Goal: Find specific fact: Find contact information

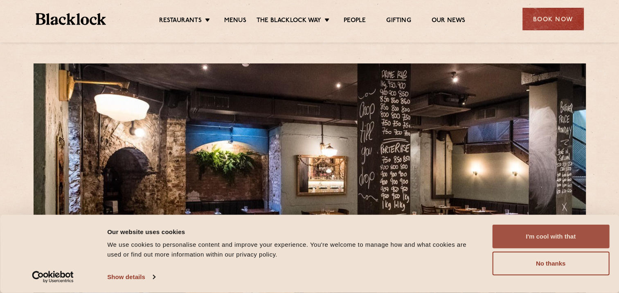
drag, startPoint x: 563, startPoint y: 238, endPoint x: 558, endPoint y: 231, distance: 9.1
click at [563, 237] on button "I'm cool with that" at bounding box center [550, 236] width 117 height 24
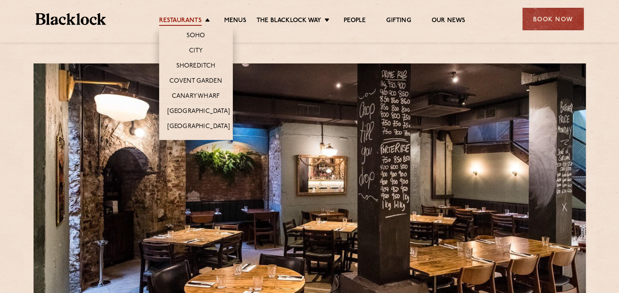
click at [186, 20] on link "Restaurants" at bounding box center [180, 21] width 43 height 9
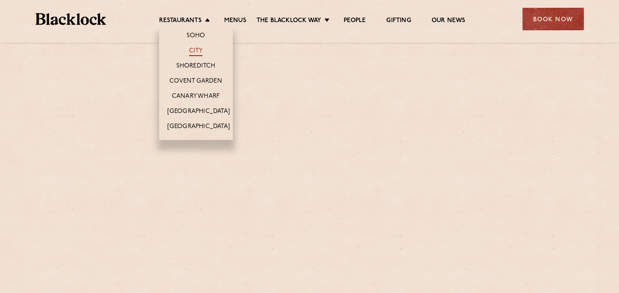
click at [193, 49] on link "City" at bounding box center [196, 51] width 14 height 9
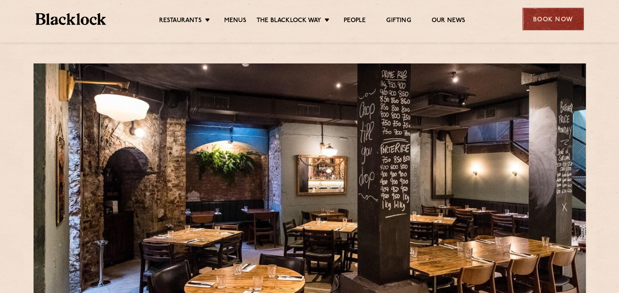
click at [553, 22] on div "Book Now" at bounding box center [552, 19] width 61 height 22
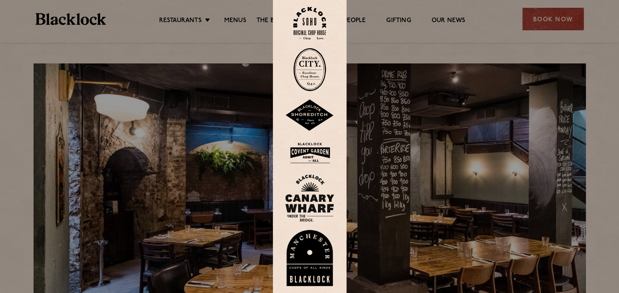
click at [310, 63] on img at bounding box center [309, 69] width 33 height 43
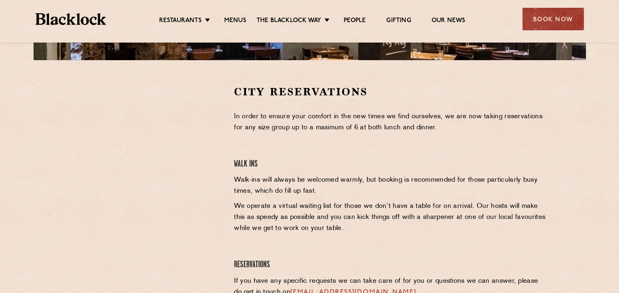
scroll to position [236, 0]
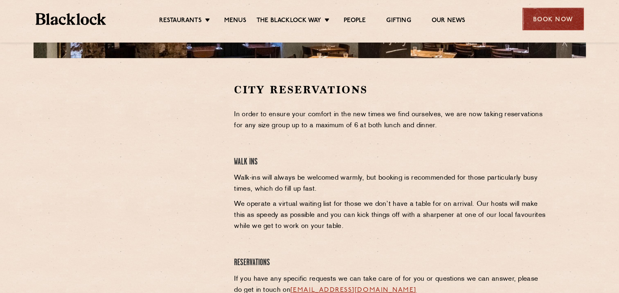
click at [553, 18] on div "Book Now" at bounding box center [552, 19] width 61 height 22
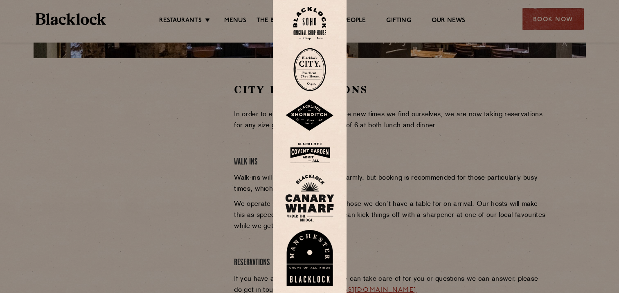
click at [305, 113] on img at bounding box center [309, 115] width 49 height 32
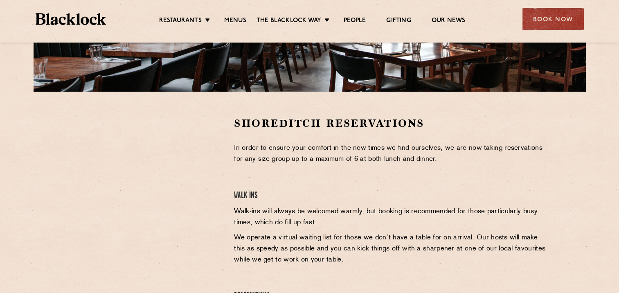
scroll to position [233, 0]
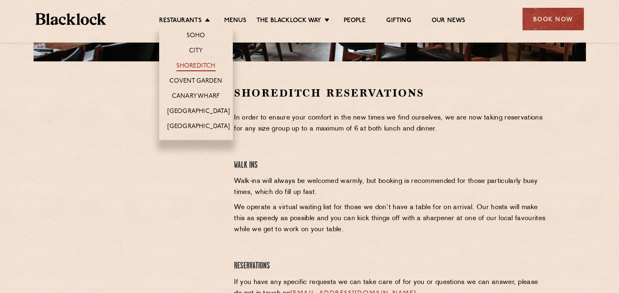
click at [188, 62] on link "Shoreditch" at bounding box center [195, 66] width 39 height 9
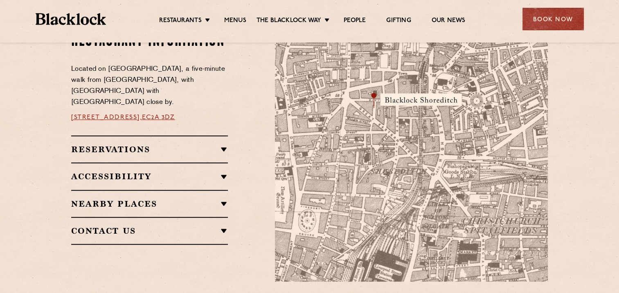
scroll to position [495, 0]
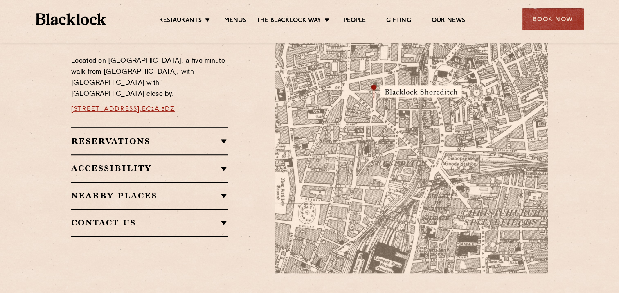
click at [105, 136] on h2 "Reservations" at bounding box center [149, 141] width 157 height 10
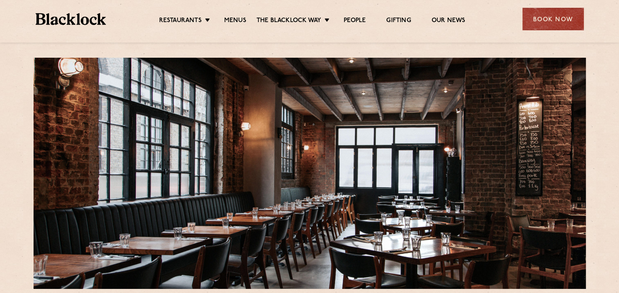
scroll to position [0, 0]
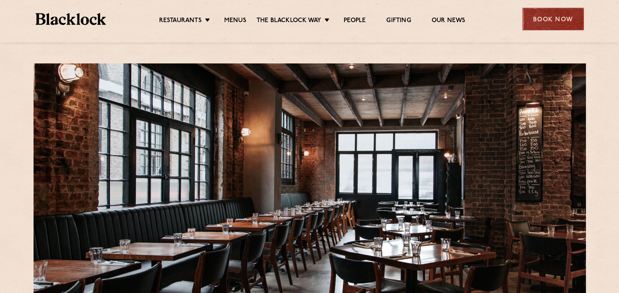
click at [546, 17] on div "Book Now" at bounding box center [552, 19] width 61 height 22
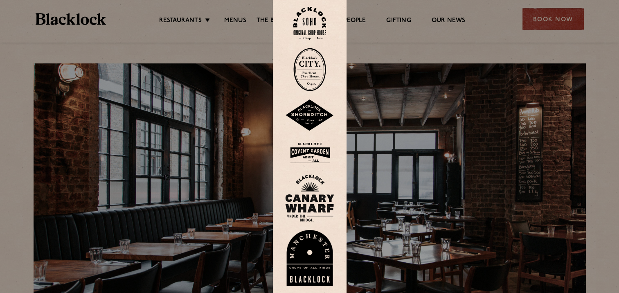
click at [301, 116] on img at bounding box center [309, 115] width 49 height 32
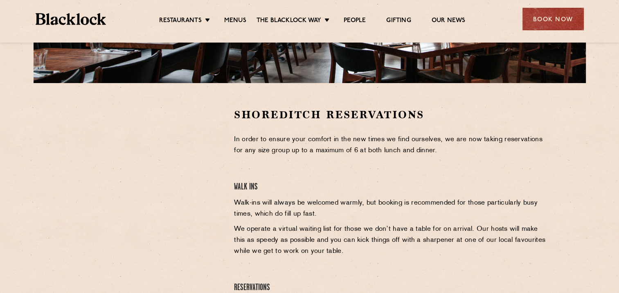
scroll to position [186, 0]
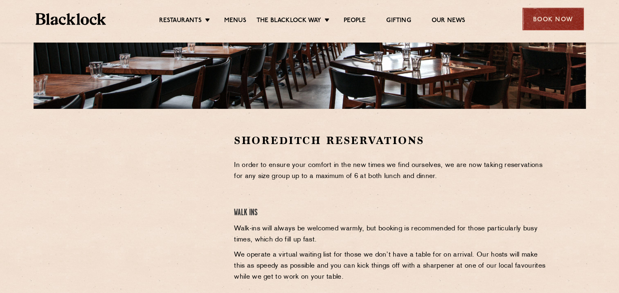
click at [550, 18] on div "Book Now" at bounding box center [552, 19] width 61 height 22
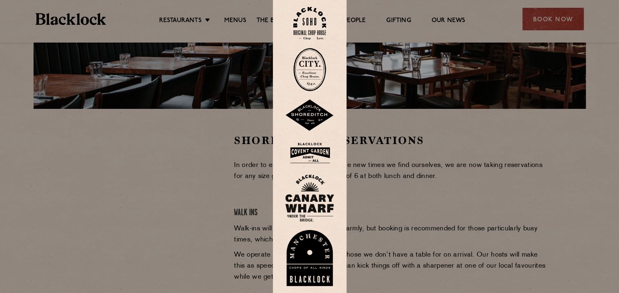
click at [306, 68] on img at bounding box center [309, 69] width 33 height 43
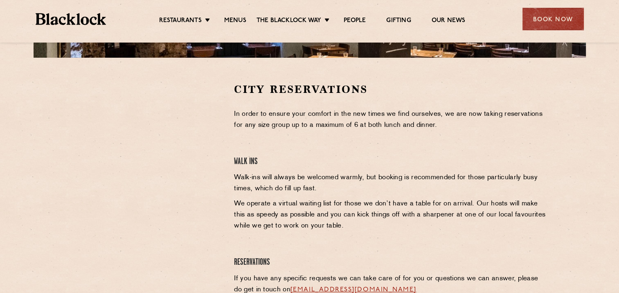
scroll to position [238, 0]
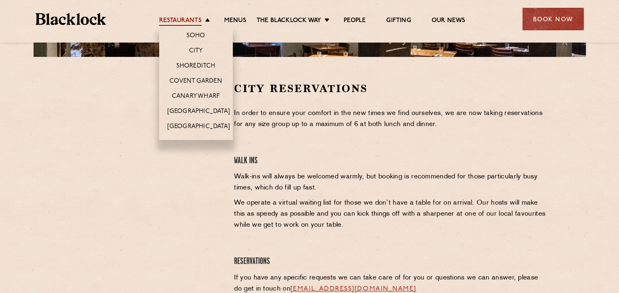
click at [178, 21] on link "Restaurants" at bounding box center [180, 21] width 43 height 9
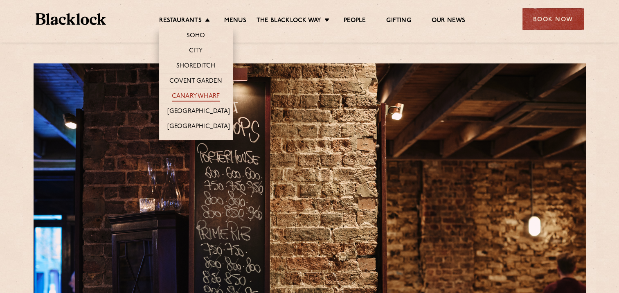
click at [204, 95] on link "Canary Wharf" at bounding box center [196, 96] width 48 height 9
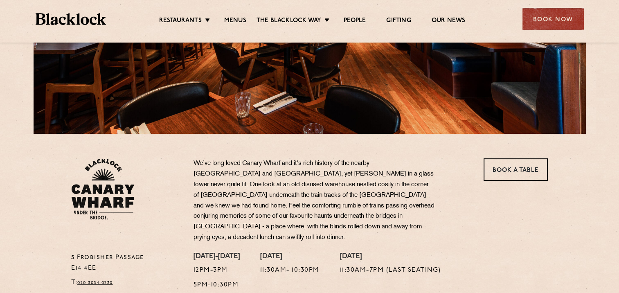
scroll to position [160, 0]
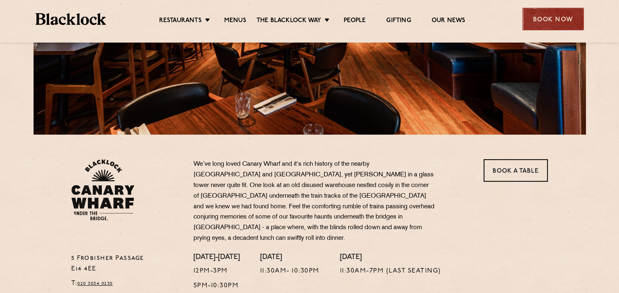
click at [550, 12] on div "Book Now" at bounding box center [552, 19] width 61 height 22
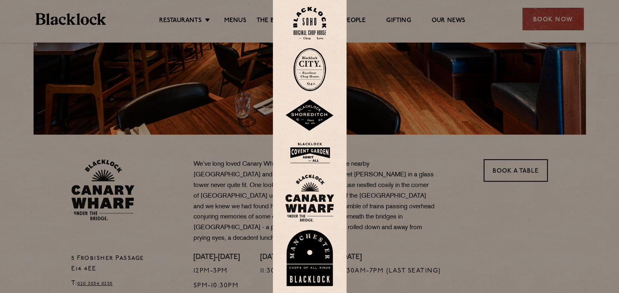
click at [310, 200] on img at bounding box center [309, 197] width 49 height 47
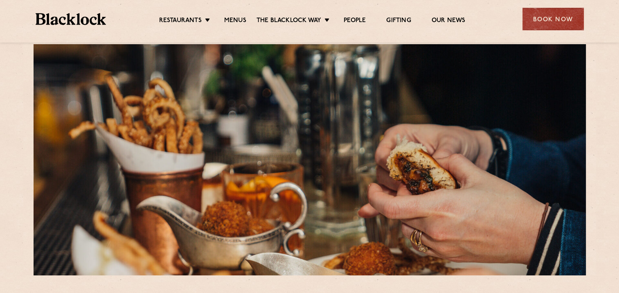
scroll to position [33, 0]
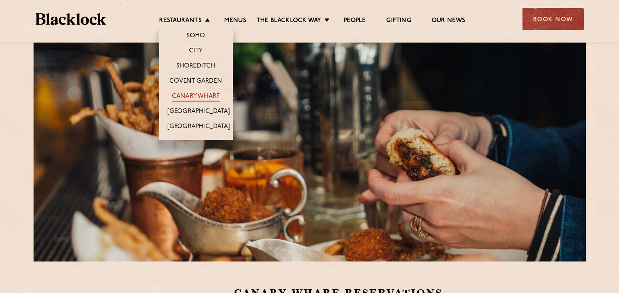
click at [191, 96] on link "Canary Wharf" at bounding box center [196, 96] width 48 height 9
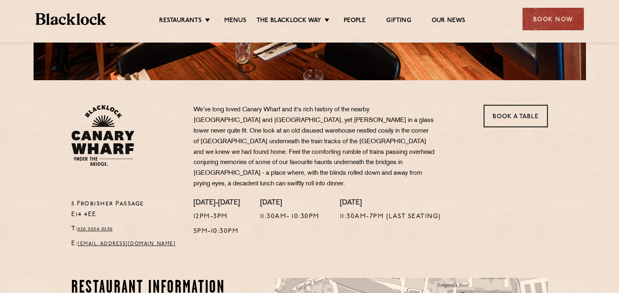
scroll to position [227, 0]
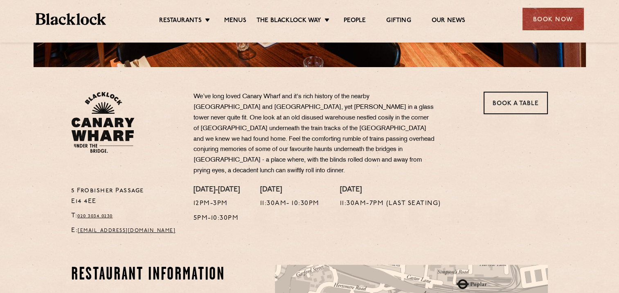
drag, startPoint x: 72, startPoint y: 180, endPoint x: 110, endPoint y: 191, distance: 39.3
click at [110, 191] on p "[STREET_ADDRESS]" at bounding box center [126, 196] width 110 height 21
copy p "[STREET_ADDRESS]"
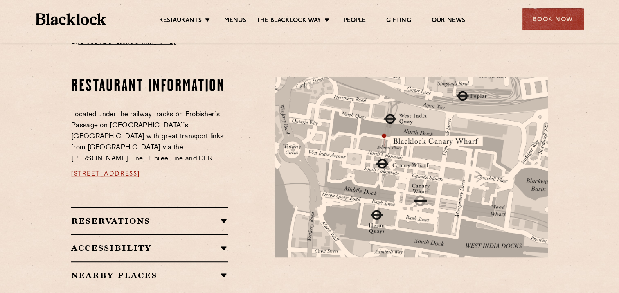
scroll to position [419, 0]
